Goal: Contribute content: Add original content to the website for others to see

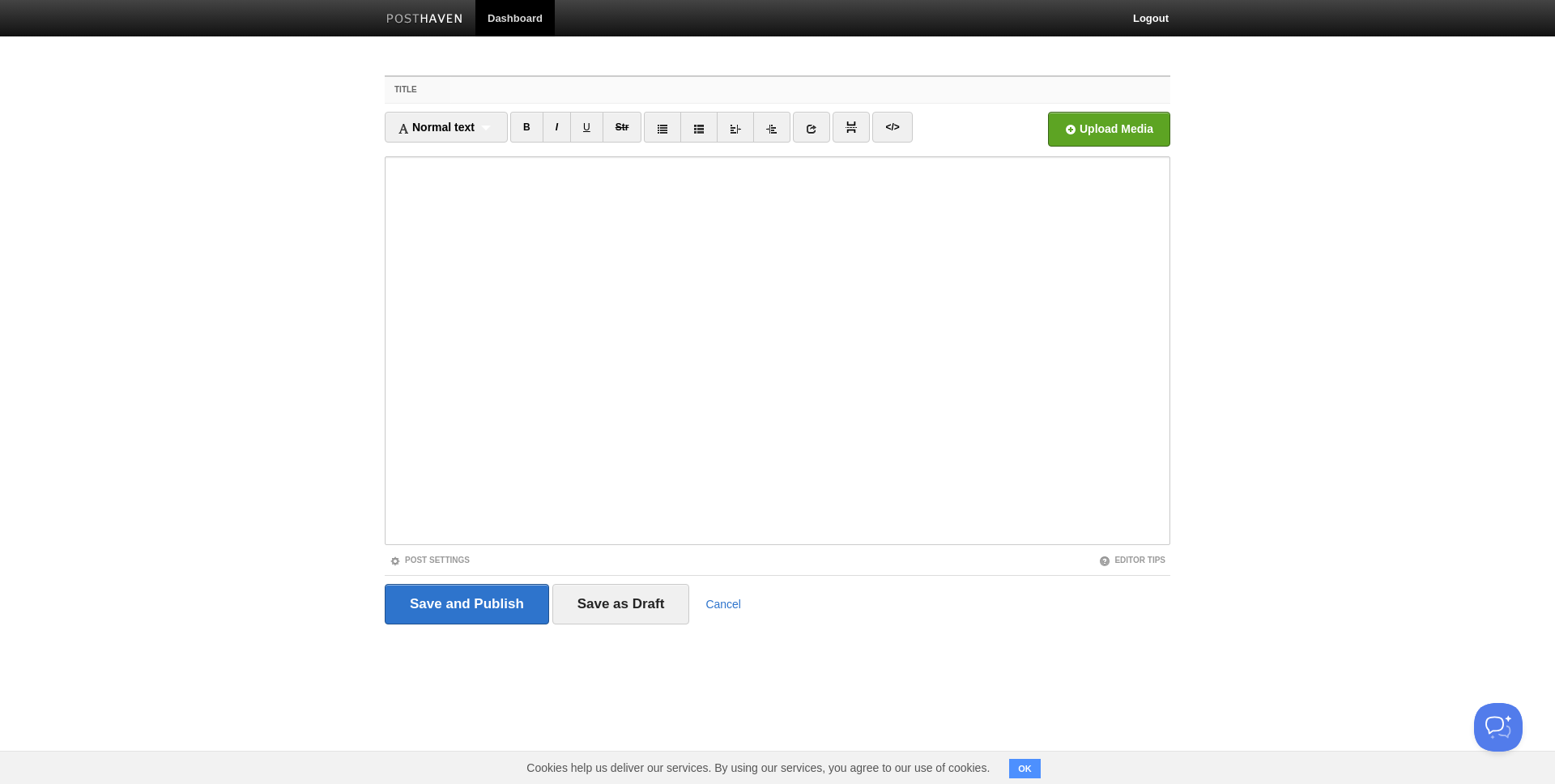
click at [498, 88] on input "Title" at bounding box center [810, 89] width 720 height 26
type input "Fundamental Business and Mimetic Premium"
click at [451, 614] on input "Save and Publish" at bounding box center [467, 603] width 165 height 40
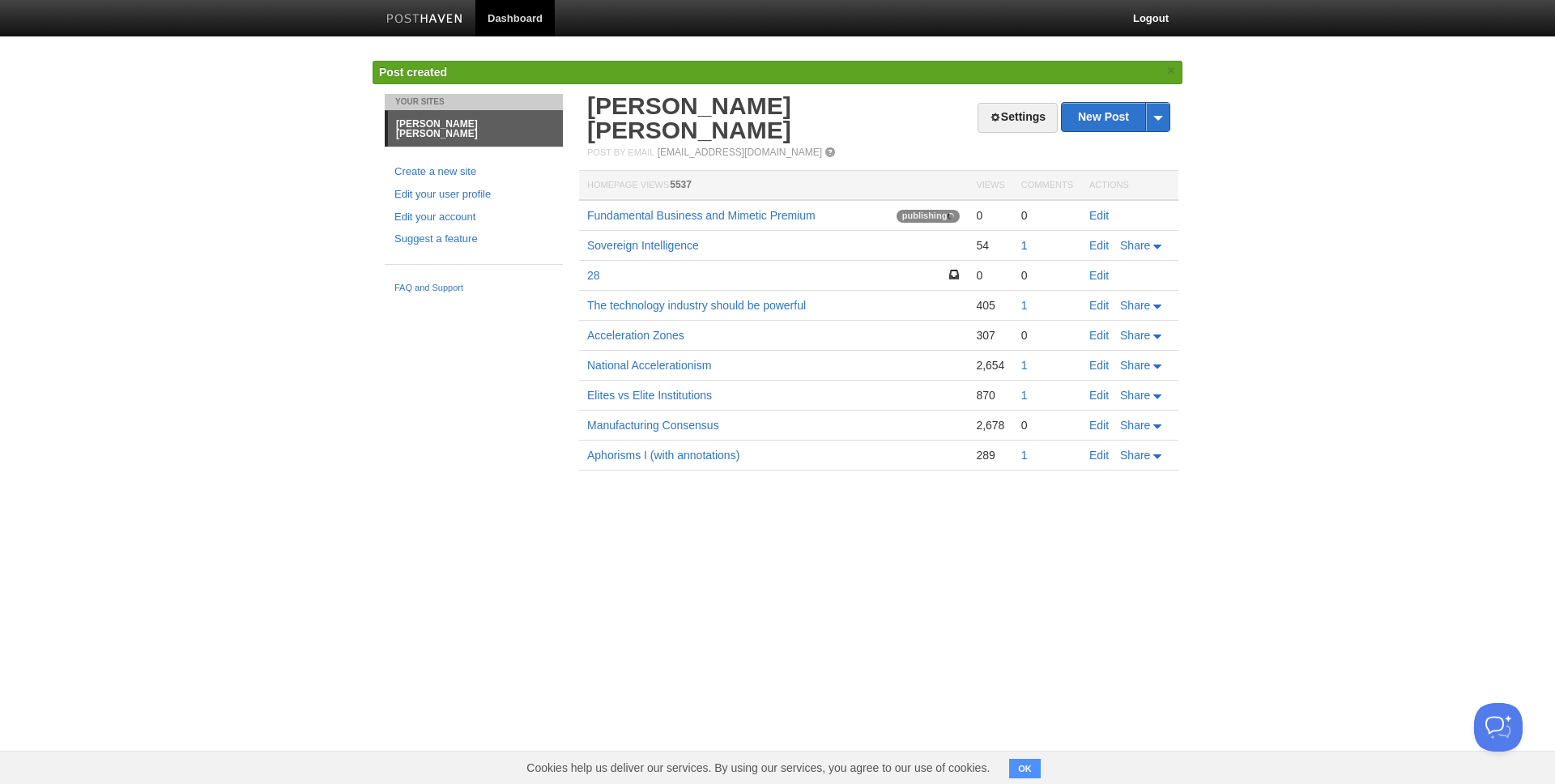
click at [1021, 239] on link "1" at bounding box center [1024, 245] width 6 height 13
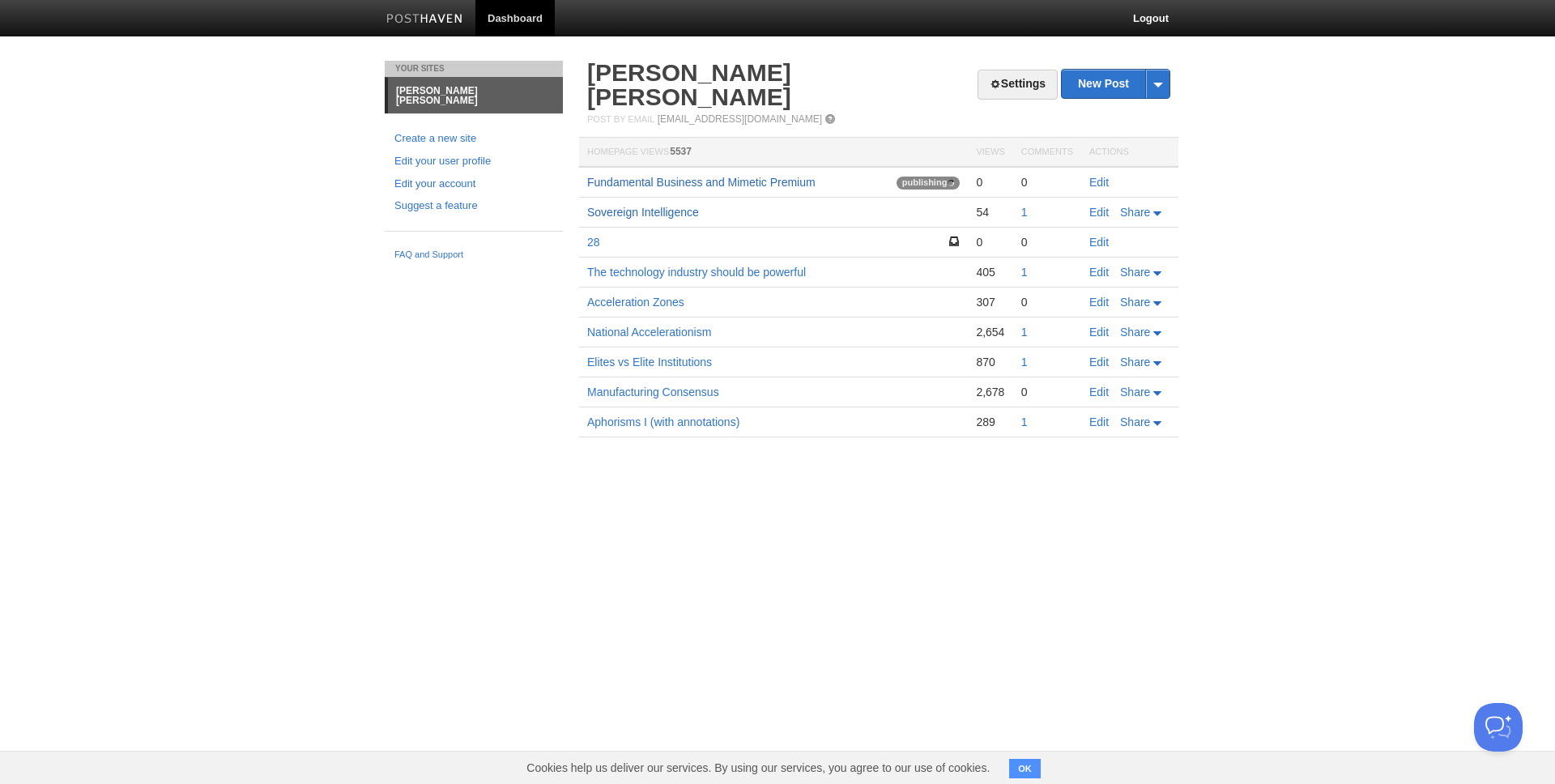
click at [649, 206] on link "Sovereign Intelligence" at bounding box center [643, 212] width 112 height 13
click at [1129, 167] on td "Edit" at bounding box center [1129, 182] width 97 height 30
click at [710, 176] on link "Fundamental Business and Mimetic Premium" at bounding box center [701, 182] width 228 height 13
click at [1097, 176] on link "Edit" at bounding box center [1099, 182] width 20 height 13
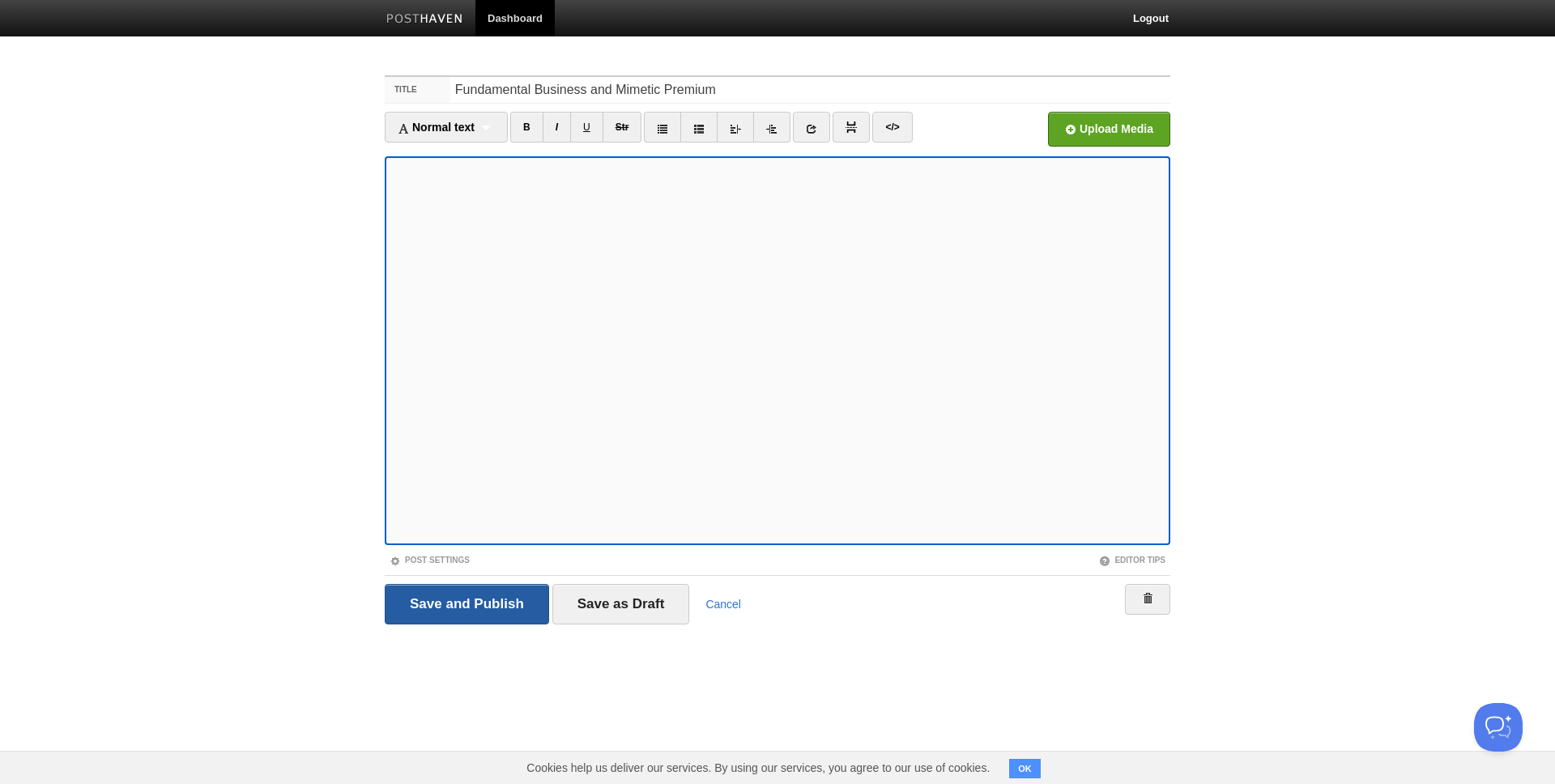
click at [452, 600] on input "Save and Publish" at bounding box center [467, 603] width 165 height 40
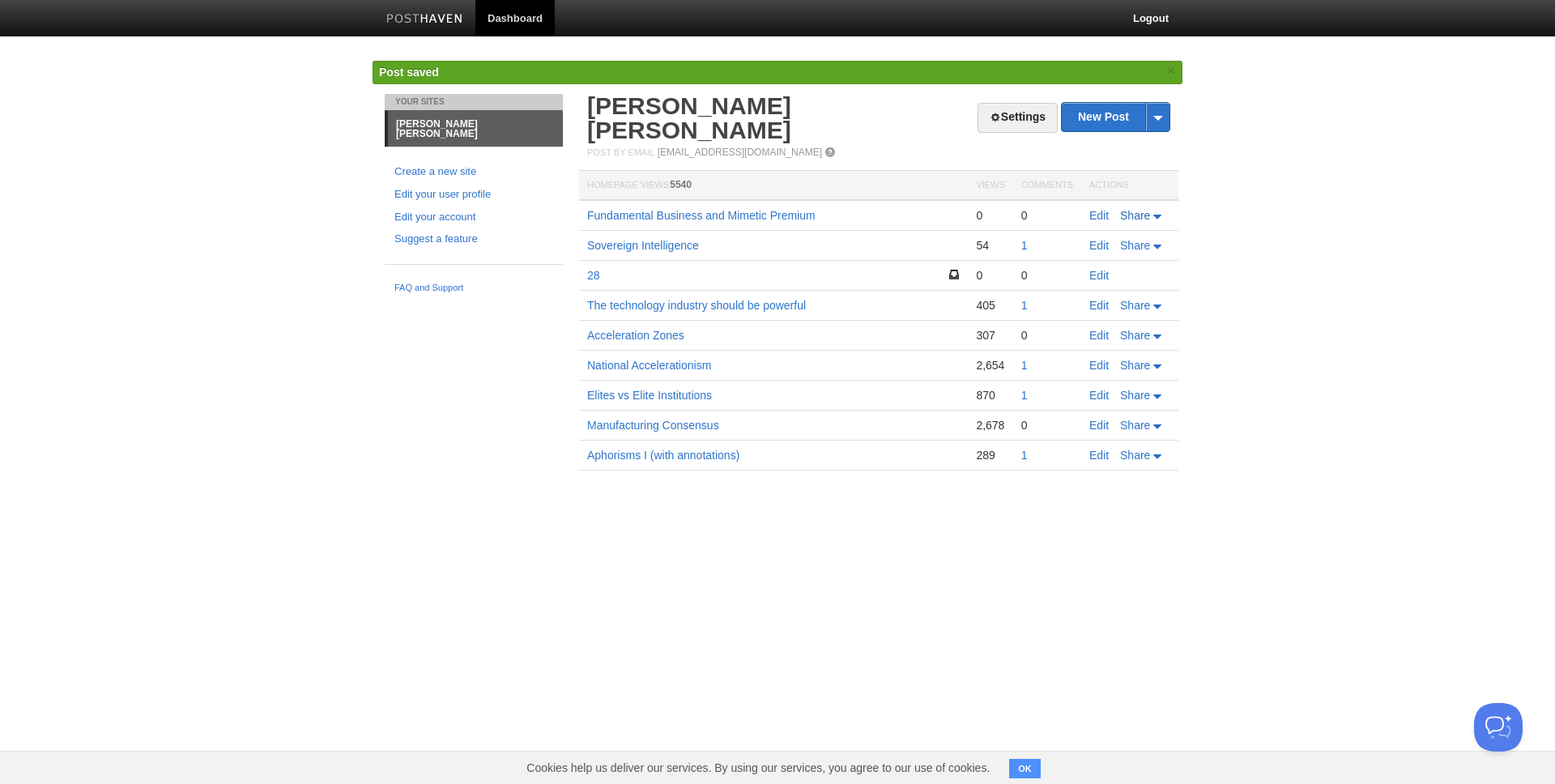
click at [1130, 209] on span "Share" at bounding box center [1136, 215] width 30 height 13
click at [919, 200] on td "Fundamental Business and Mimetic Premium" at bounding box center [773, 215] width 389 height 30
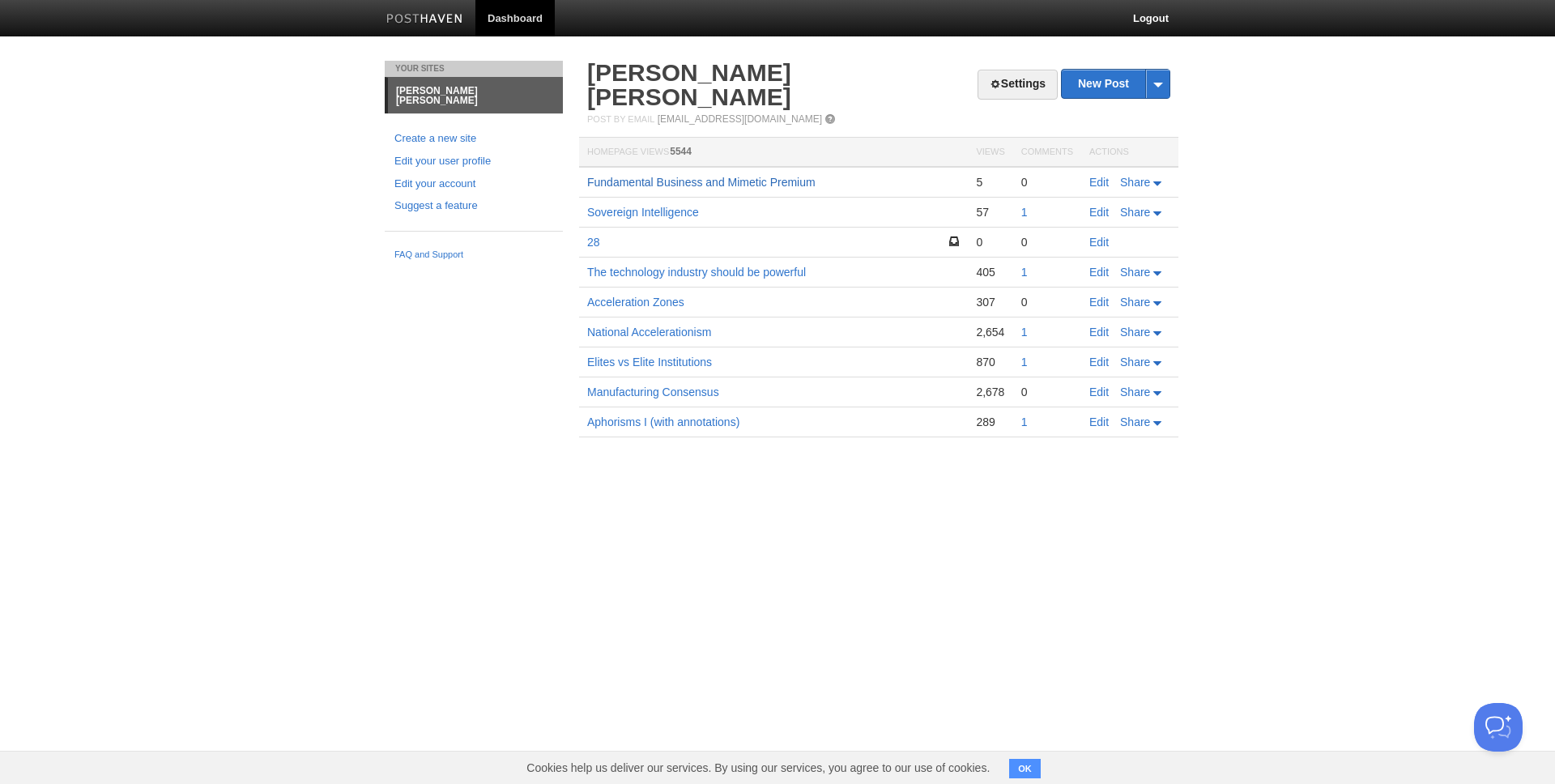
click at [692, 176] on link "Fundamental Business and Mimetic Premium" at bounding box center [701, 182] width 228 height 13
click at [1099, 176] on link "Edit" at bounding box center [1099, 182] width 20 height 13
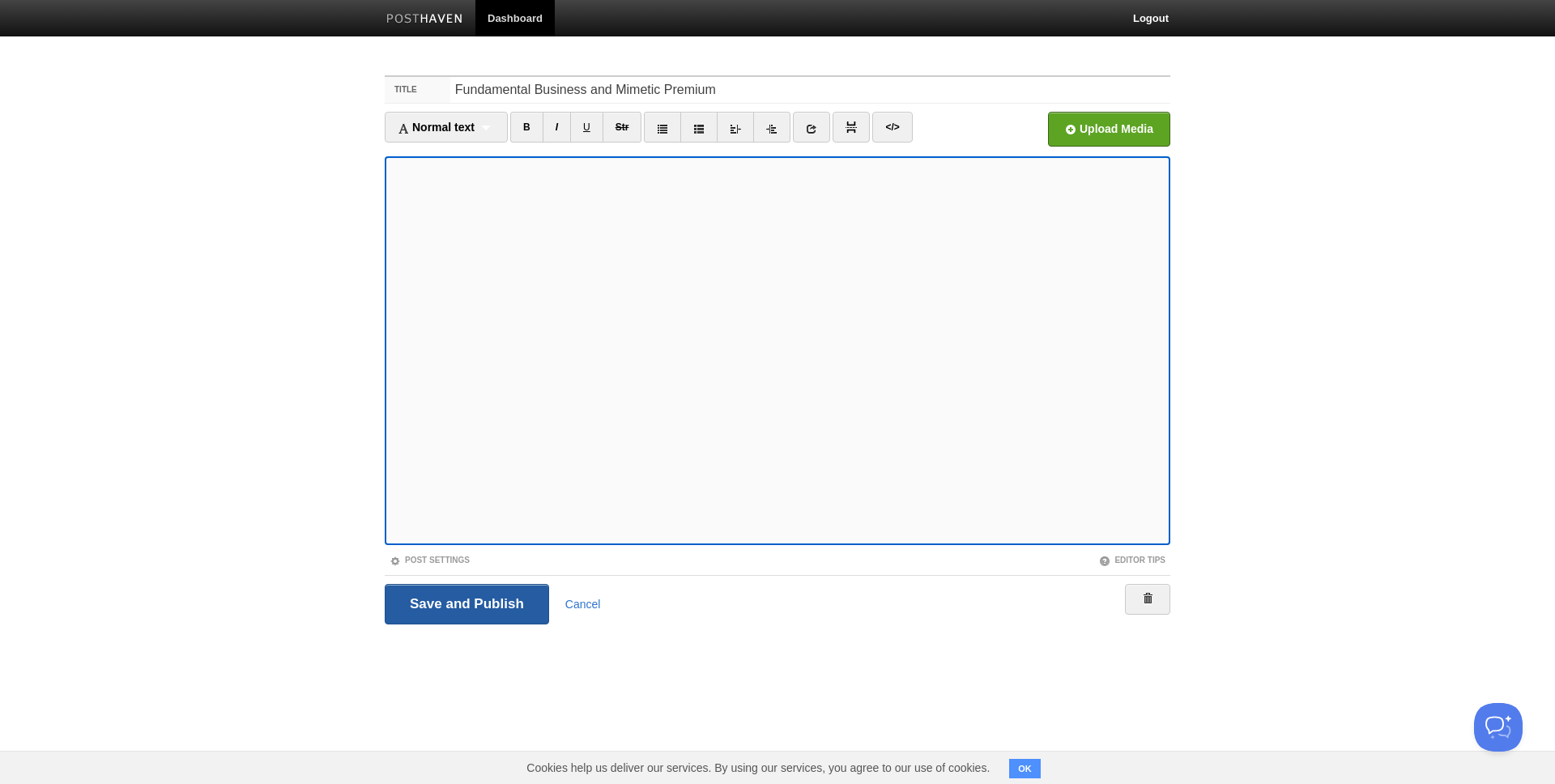
click at [497, 596] on input "Save and Publish" at bounding box center [467, 603] width 165 height 40
